Goal: Transaction & Acquisition: Subscribe to service/newsletter

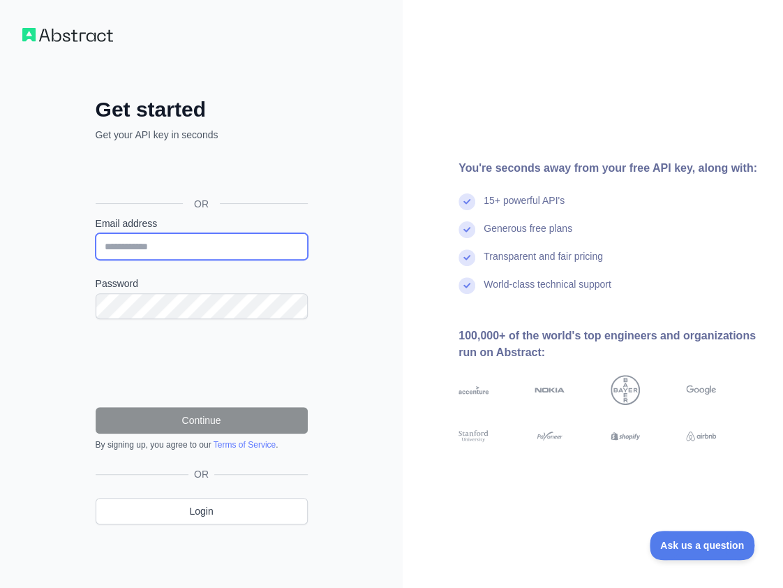
click at [231, 242] on input "Email address" at bounding box center [202, 246] width 212 height 27
paste input "**********"
type input "**********"
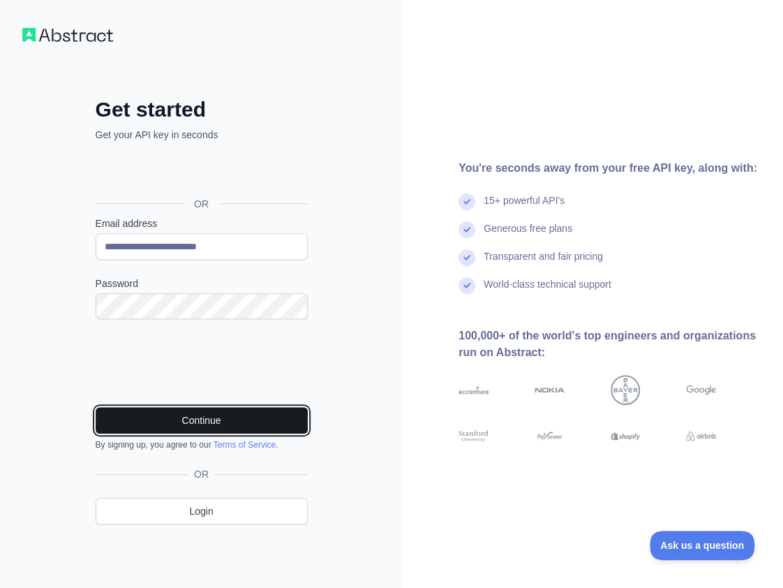
click at [264, 410] on button "Continue" at bounding box center [202, 420] width 212 height 27
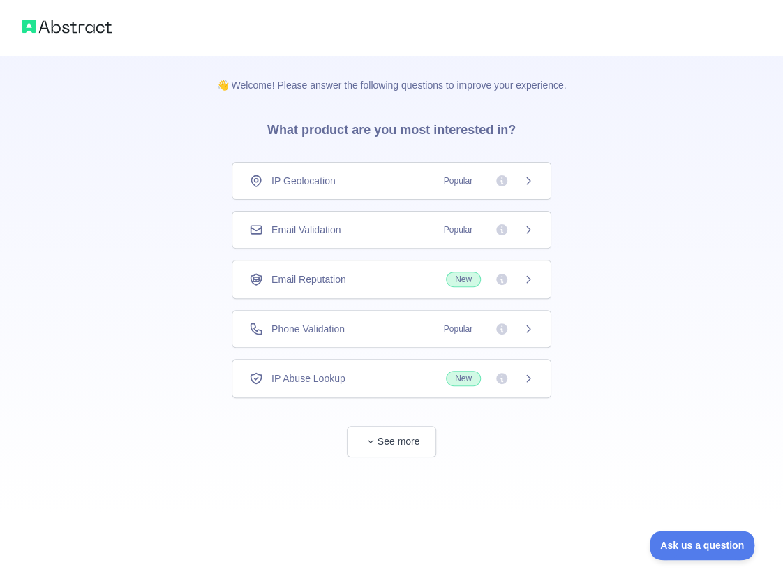
click at [311, 234] on span "Email Validation" at bounding box center [305, 230] width 69 height 14
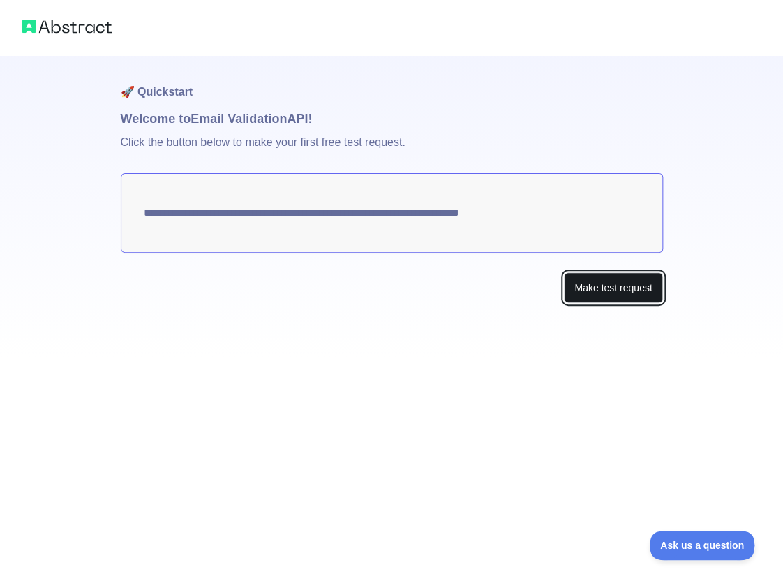
click at [595, 298] on button "Make test request" at bounding box center [613, 287] width 98 height 31
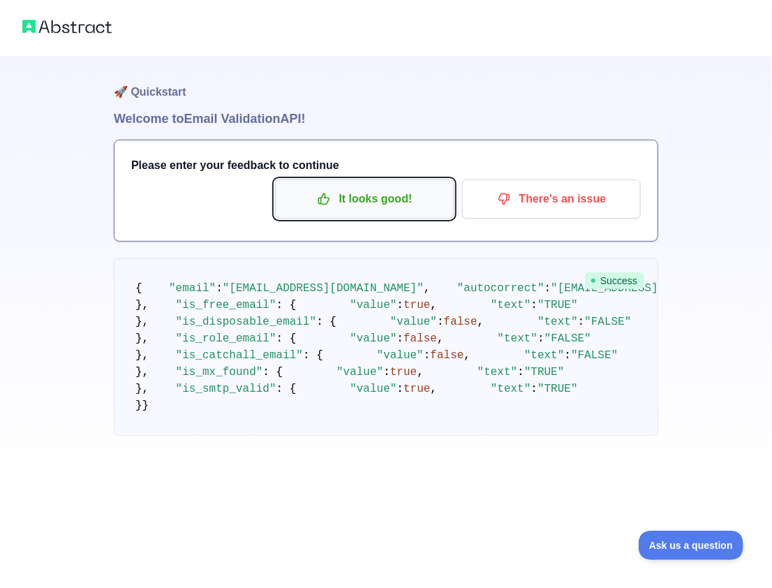
click at [378, 198] on p "It looks good!" at bounding box center [364, 199] width 158 height 24
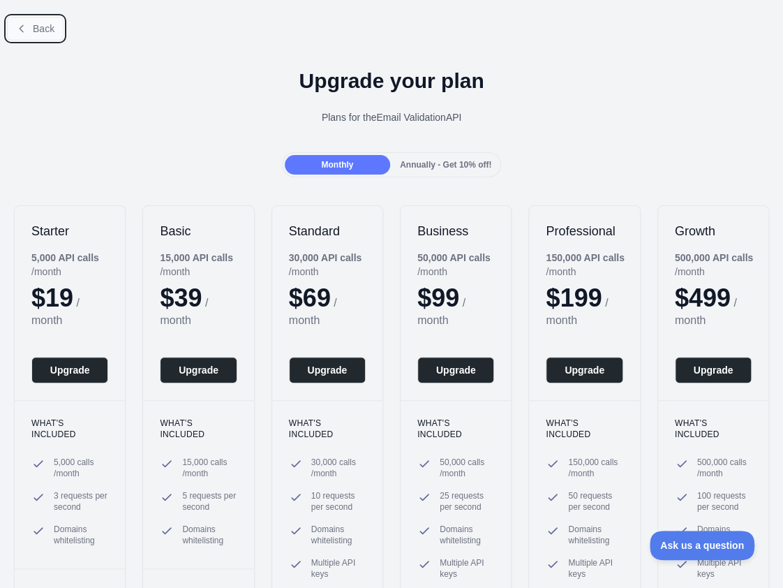
click at [53, 23] on span "Back" at bounding box center [44, 28] width 22 height 11
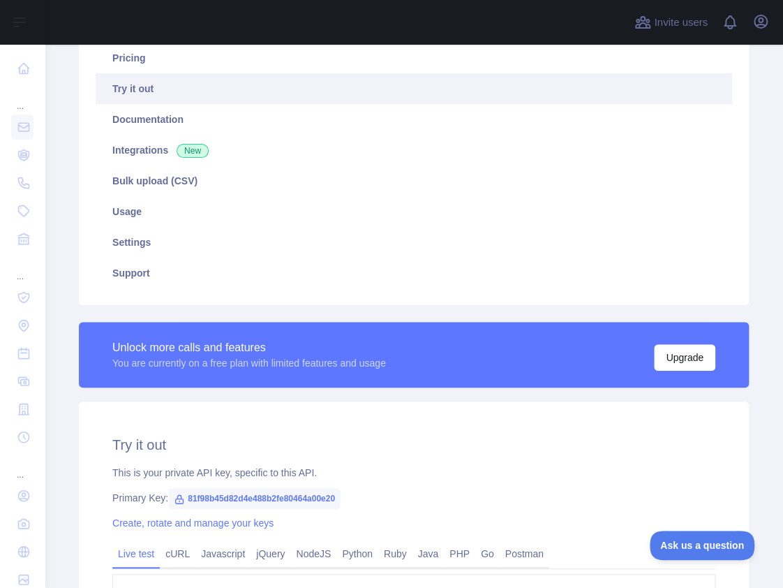
scroll to position [140, 0]
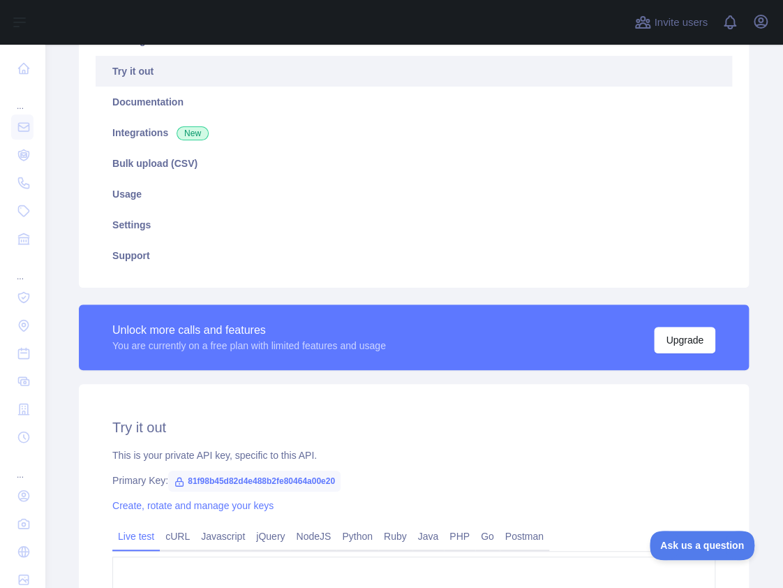
click at [309, 481] on span "81f98b45d82d4e488b2fe80464a00e20" at bounding box center [254, 480] width 172 height 21
copy span "81f98b45d82d4e488b2fe80464a00e20"
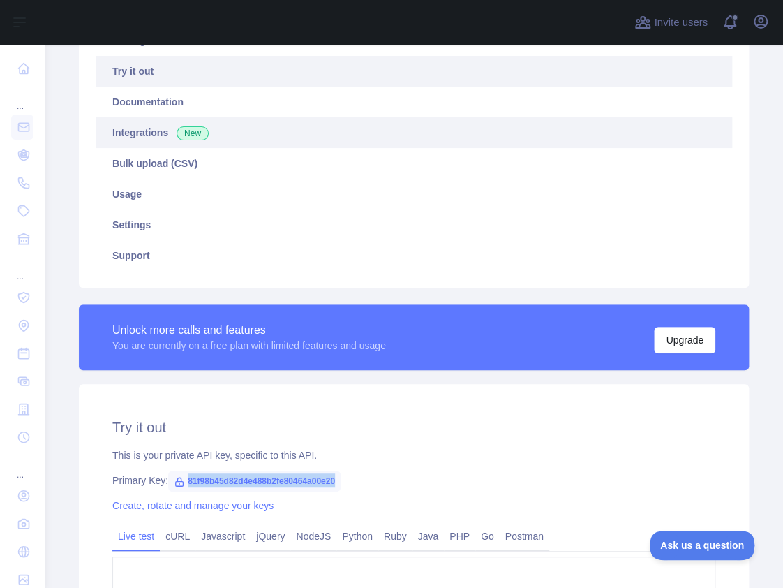
click at [608, 133] on link "Integrations New" at bounding box center [414, 132] width 636 height 31
